Goal: Check status: Check status

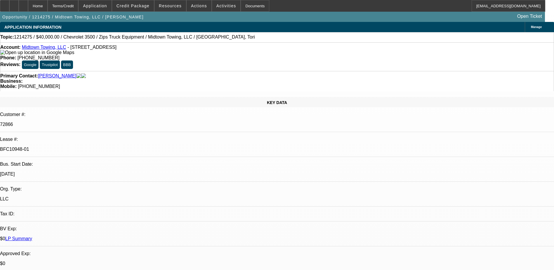
select select "0"
select select "2"
select select "0"
select select "6"
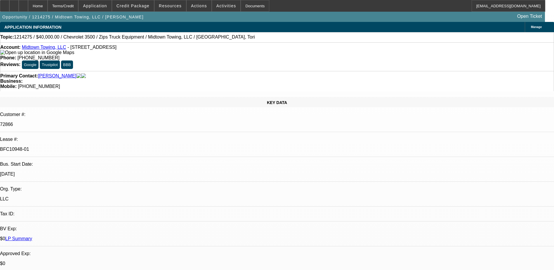
select select "0"
select select "2"
select select "0"
select select "6"
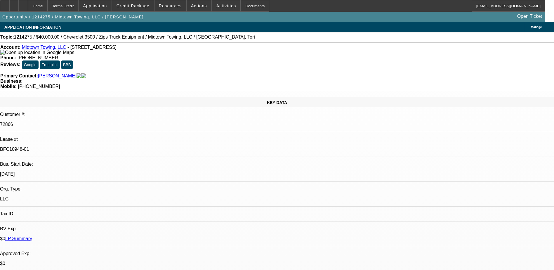
select select "0"
select select "2"
select select "0.1"
select select "4"
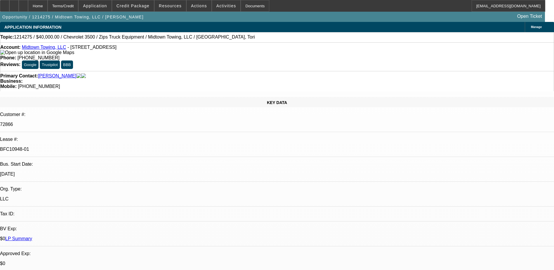
select select "0"
select select "2"
select select "0.1"
select select "4"
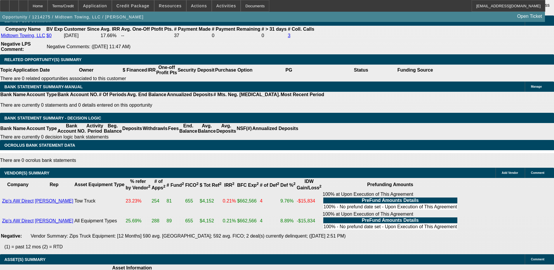
scroll to position [29, 0]
drag, startPoint x: 482, startPoint y: 98, endPoint x: 461, endPoint y: 91, distance: 22.2
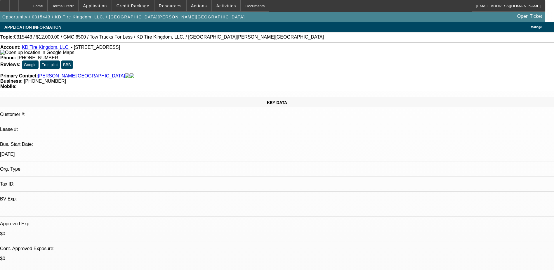
select select "0"
select select "2"
select select "0.1"
select select "0"
select select "2"
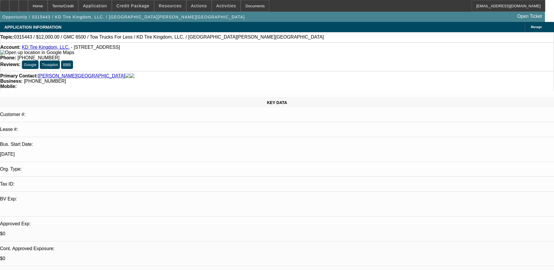
select select "0.1"
select select "0"
select select "2"
select select "0.1"
select select "0"
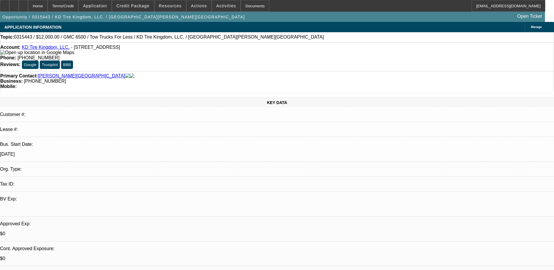
select select "2"
select select "0.1"
select select "2"
select select "4"
select select "2"
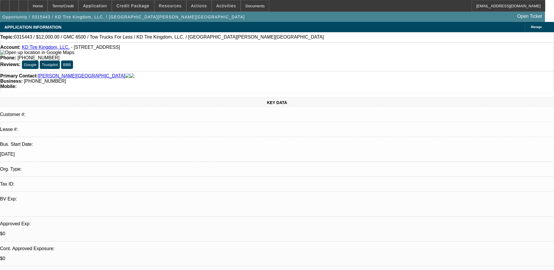
select select "4"
select select "2"
select select "4"
select select "2"
select select "4"
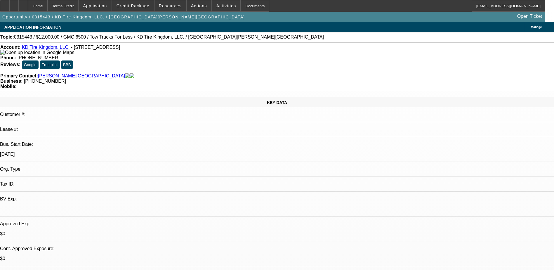
select select "1"
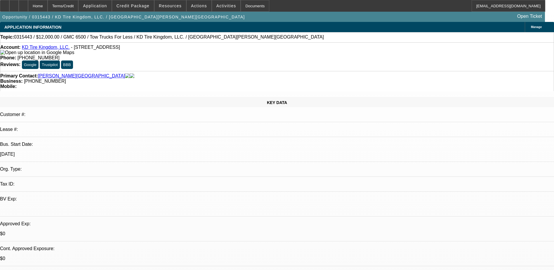
drag, startPoint x: 396, startPoint y: 72, endPoint x: 415, endPoint y: 72, distance: 19.0
drag, startPoint x: 415, startPoint y: 72, endPoint x: 408, endPoint y: 74, distance: 7.2
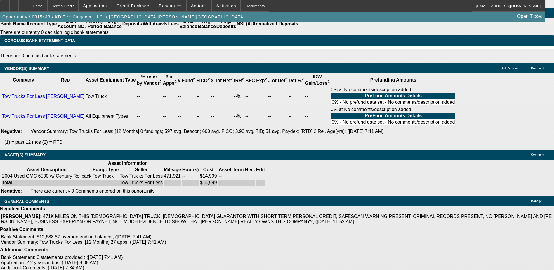
scroll to position [1012, 0]
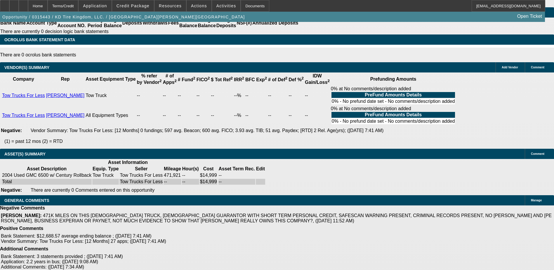
drag, startPoint x: 286, startPoint y: 150, endPoint x: 291, endPoint y: 150, distance: 5.0
click at [417, 176] on div "APPLICATION INFORMATION [GEOGRAPHIC_DATA] Topic: 0315443 / $12,000.00 / GMC 650…" at bounding box center [277, 31] width 554 height 2043
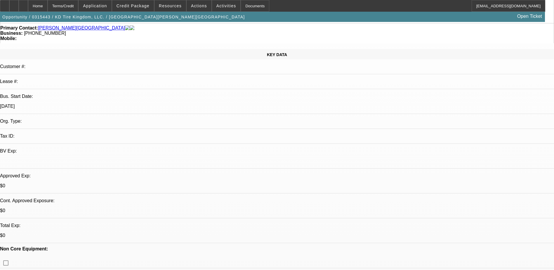
scroll to position [0, 0]
